Goal: Navigation & Orientation: Find specific page/section

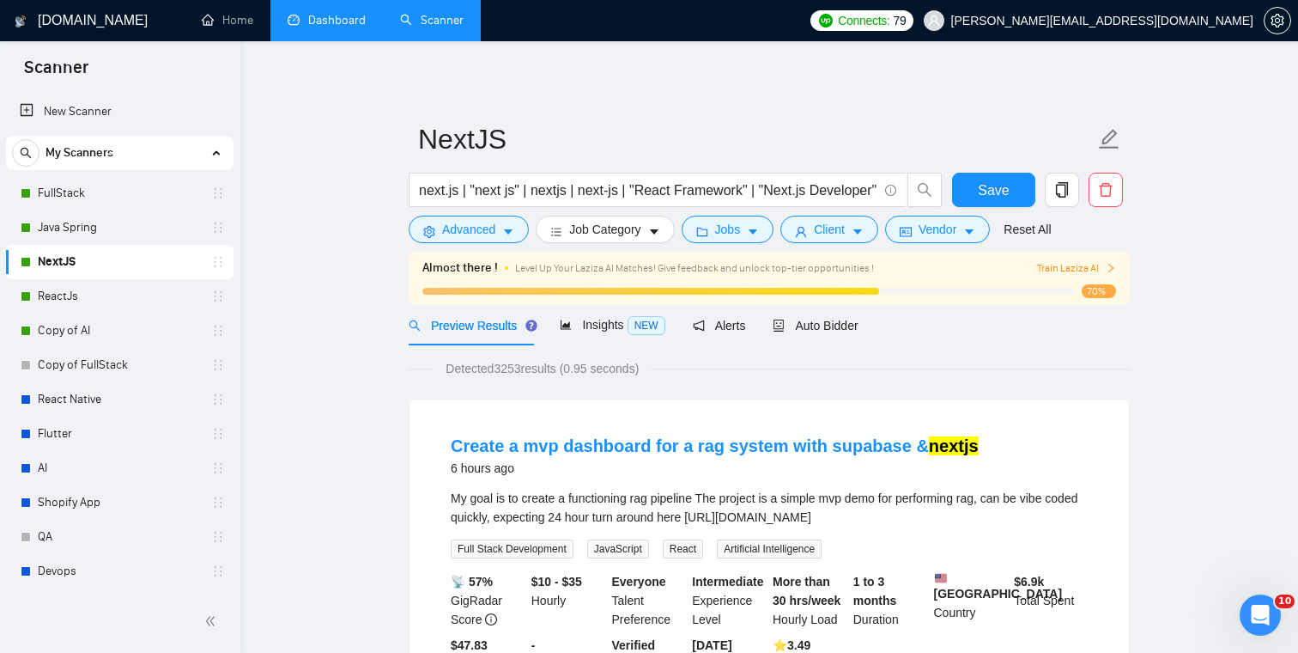
click at [340, 27] on link "Dashboard" at bounding box center [327, 20] width 78 height 15
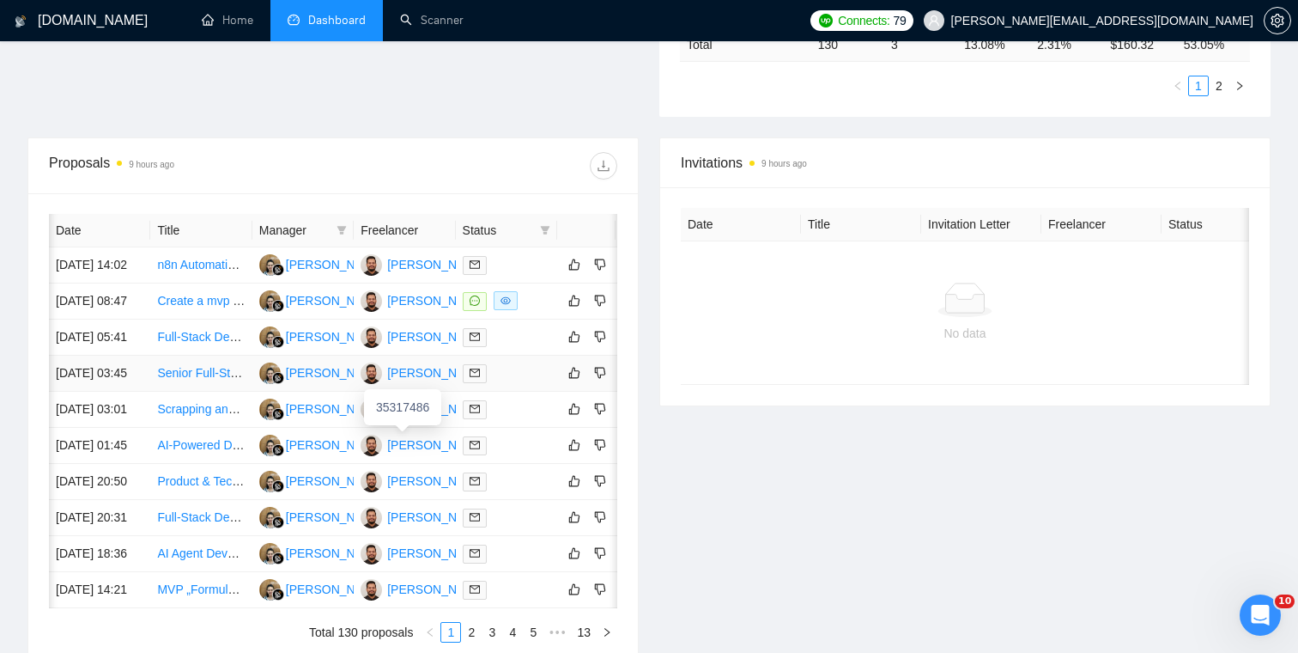
scroll to position [0, 33]
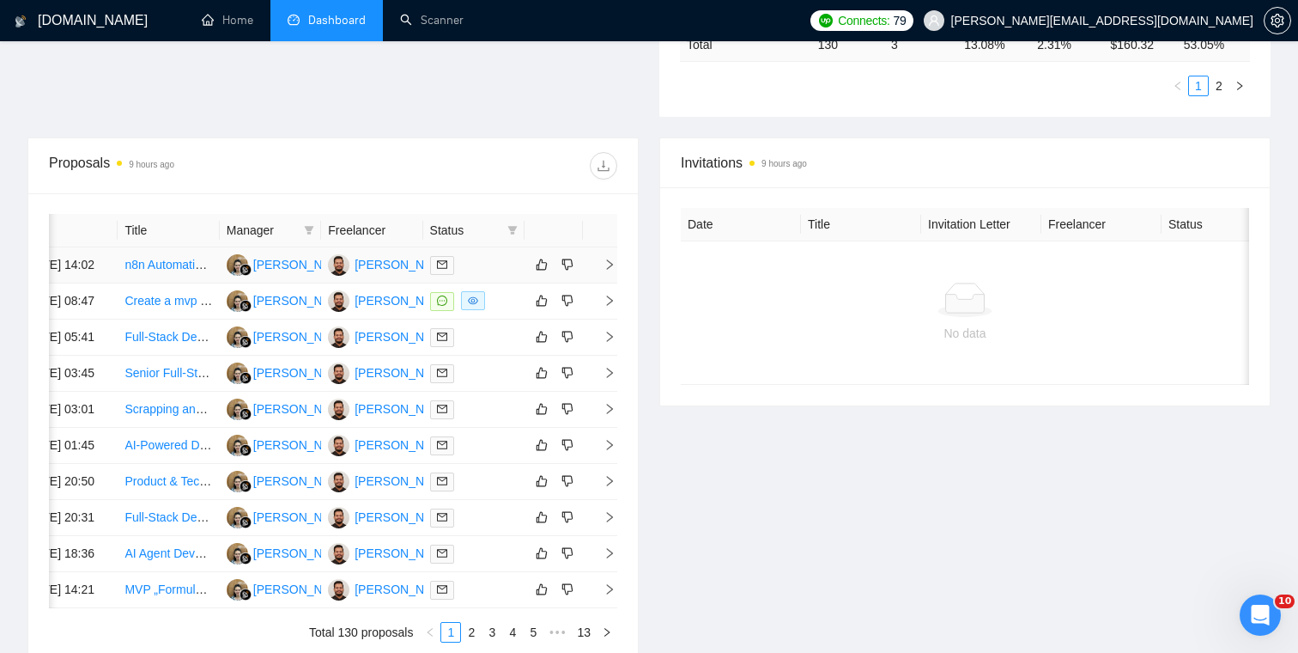
click at [601, 270] on span "right" at bounding box center [603, 264] width 26 height 12
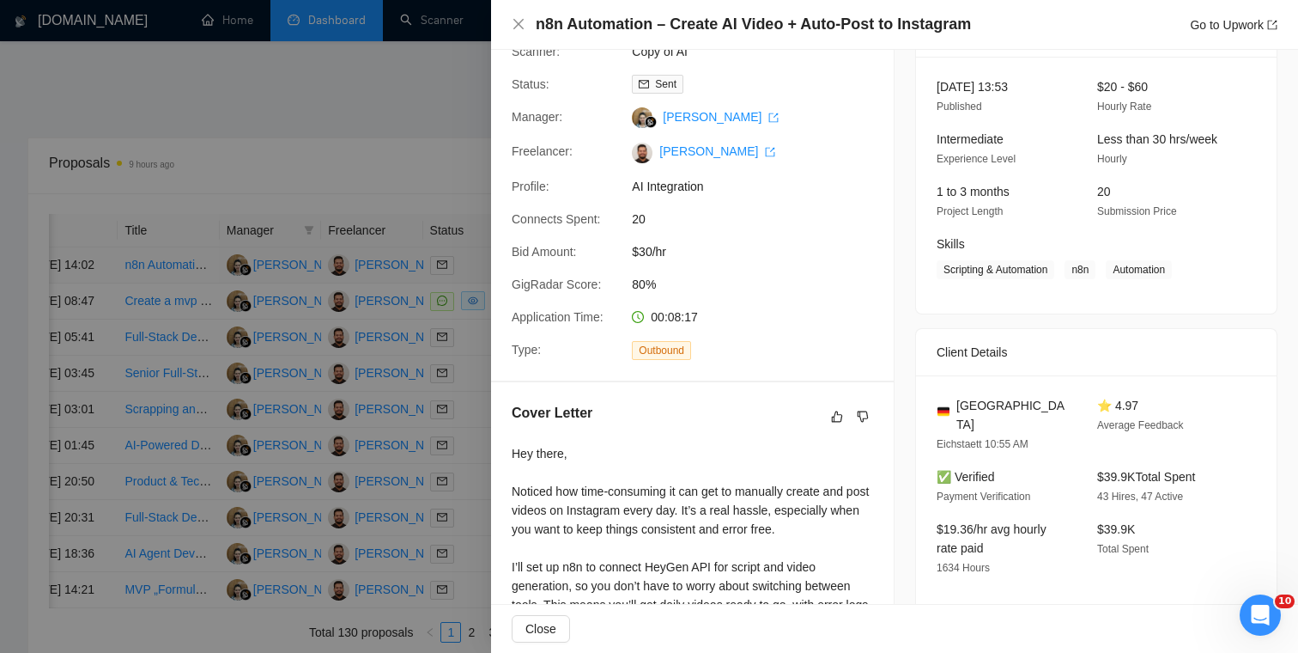
scroll to position [0, 0]
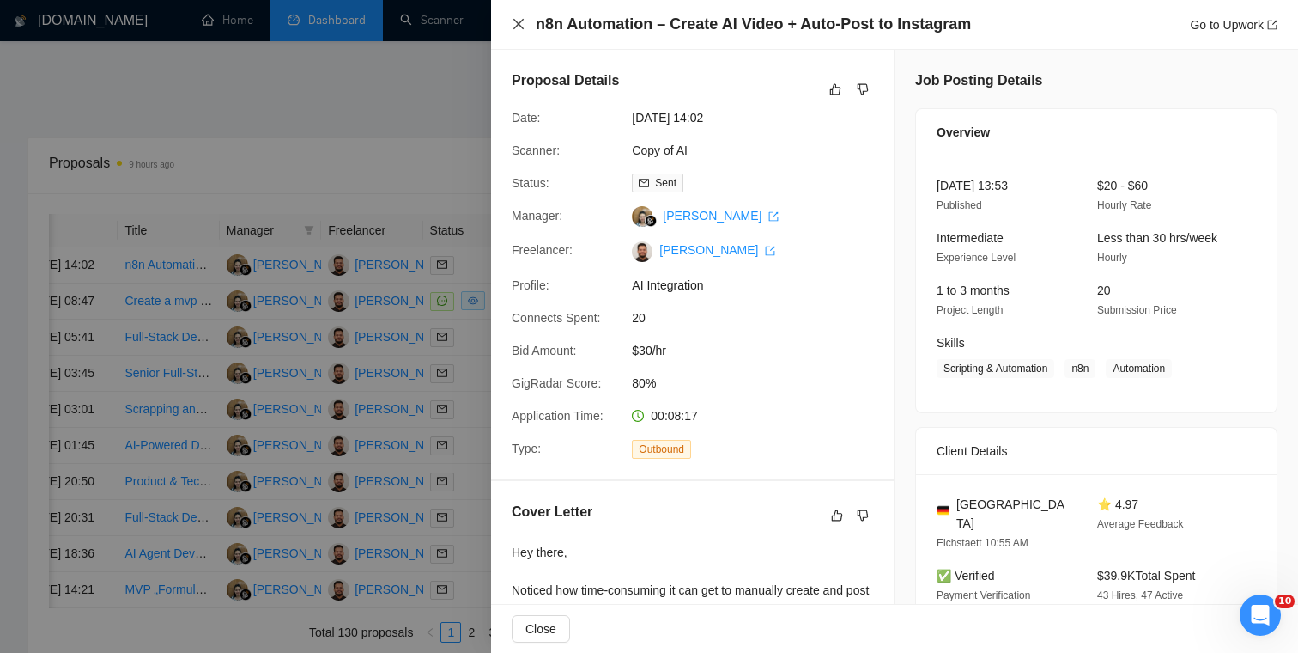
click at [514, 18] on icon "close" at bounding box center [519, 24] width 14 height 14
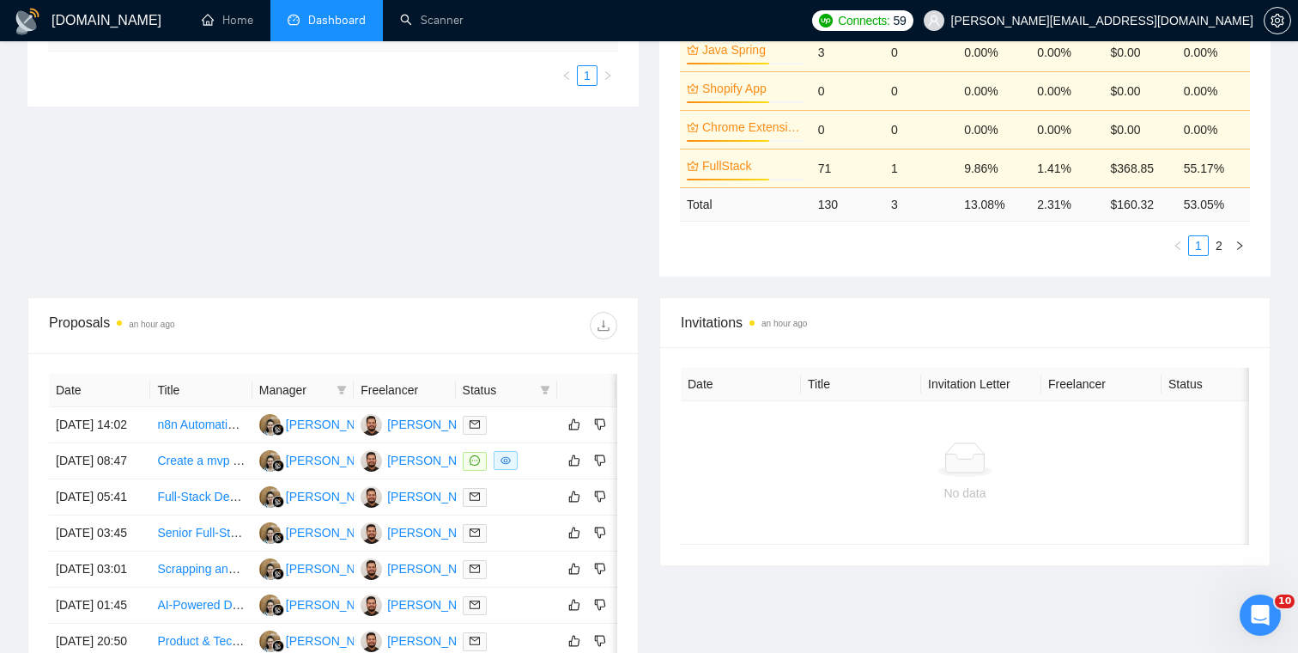
scroll to position [532, 0]
